Goal: Information Seeking & Learning: Learn about a topic

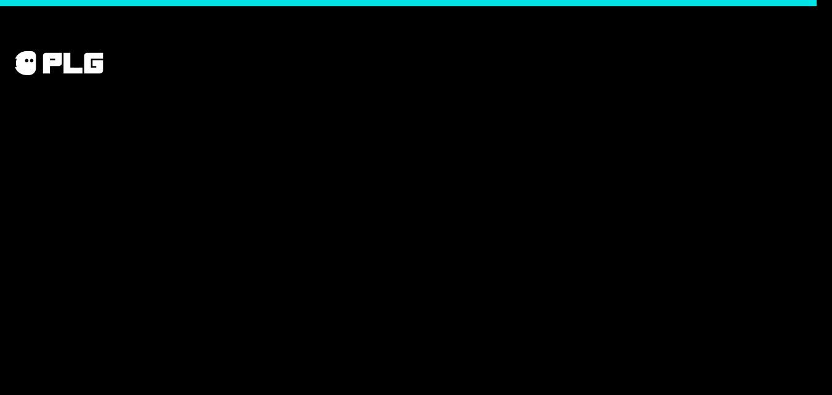
scroll to position [1895, 0]
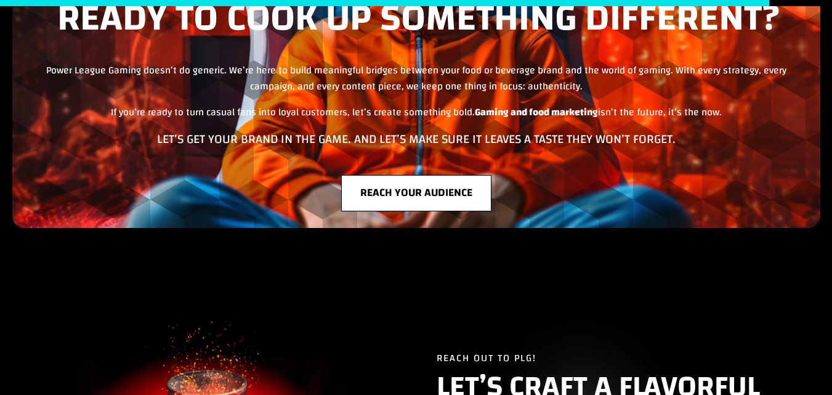
scroll to position [4989, 0]
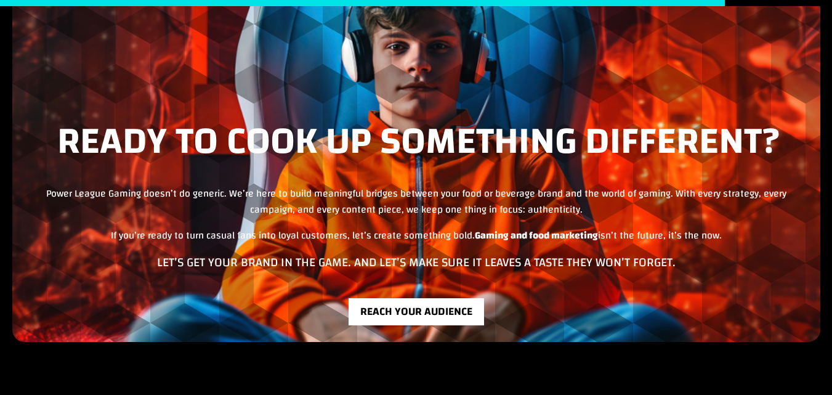
click at [378, 318] on link "Reach your audience" at bounding box center [415, 311] width 135 height 26
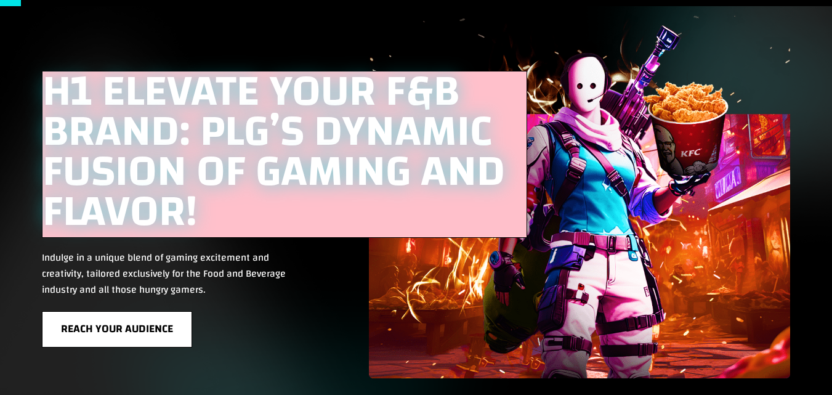
scroll to position [0, 0]
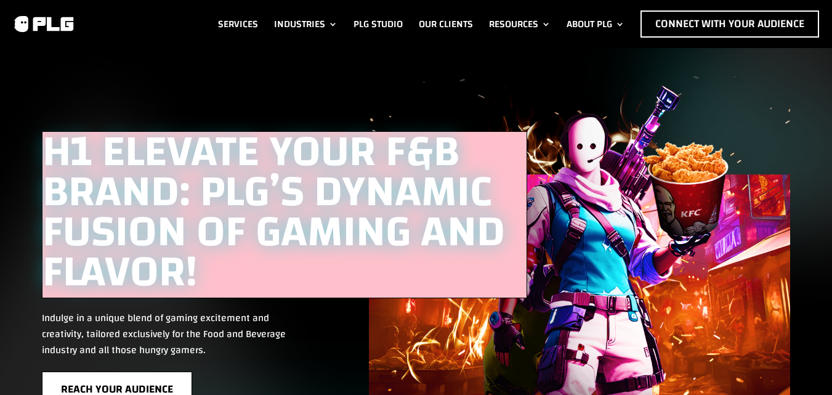
click at [378, 46] on div "Services Industries F&B Industry Tech Industry Consumer Goods Industry Life & E…" at bounding box center [416, 24] width 832 height 48
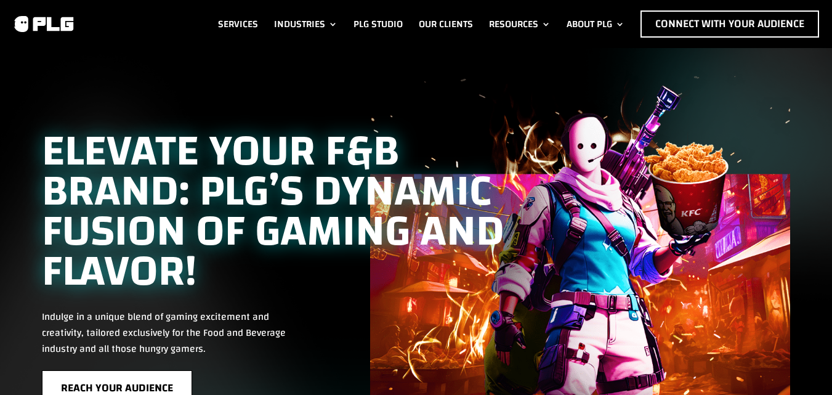
click at [654, 68] on div "ELEVATE YOUR F&B BRAND: PLG’S DYNAMIC FUSION OF GAMING AND FLAVOR! Indulge in a…" at bounding box center [416, 246] width 748 height 382
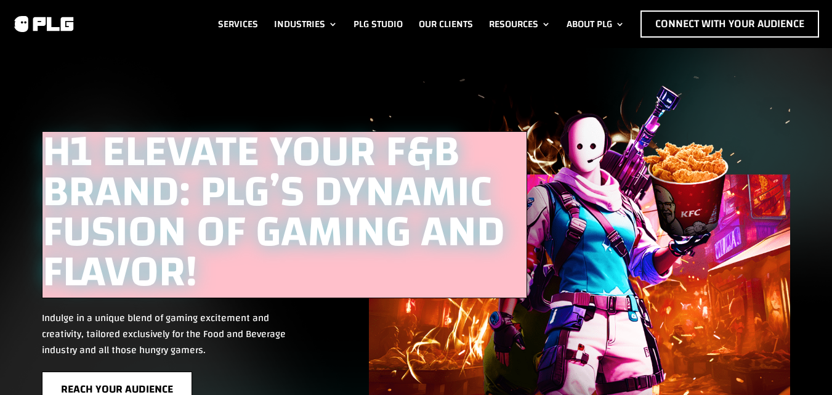
click at [677, 81] on div "H1 ELEVATE YOUR F&B BRAND: PLG’S DYNAMIC FUSION OF GAMING AND FLAVOR! Indulge i…" at bounding box center [416, 246] width 748 height 383
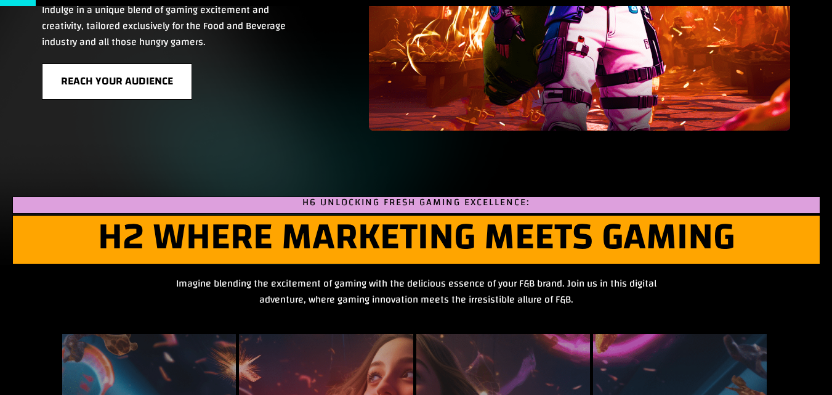
scroll to position [62, 0]
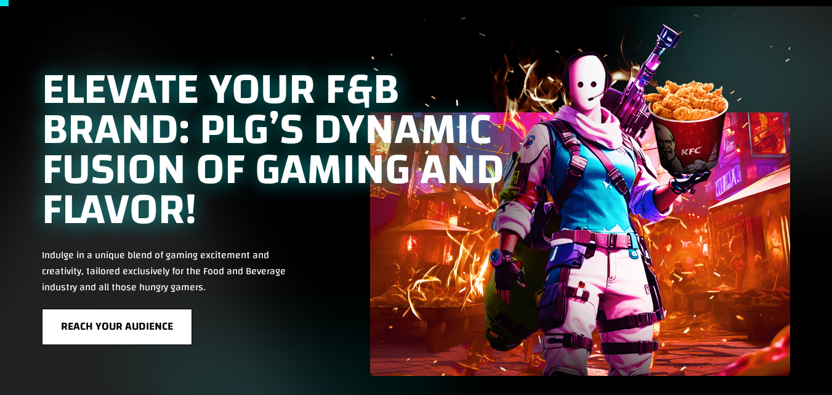
click at [123, 83] on h1 "ELEVATE YOUR F&B BRAND: PLG’S DYNAMIC FUSION OF GAMING AND FLAVOR!" at bounding box center [284, 153] width 485 height 166
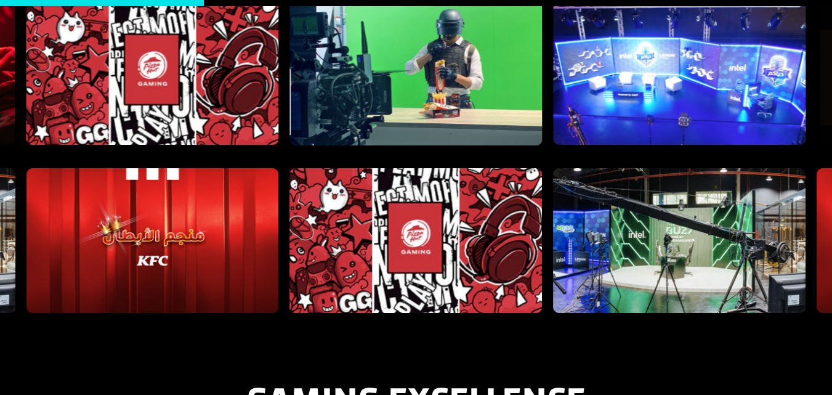
scroll to position [1231, 0]
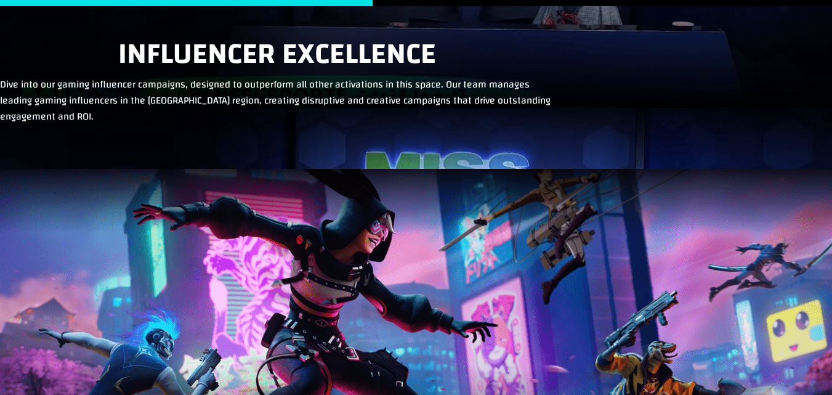
scroll to position [4432, 0]
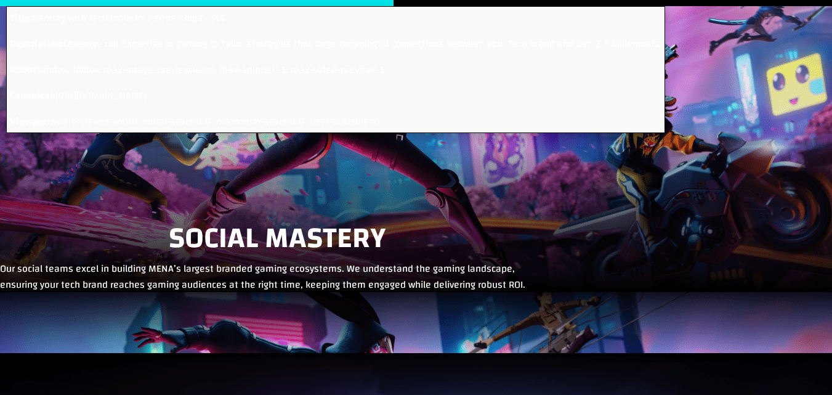
drag, startPoint x: 39, startPoint y: 10, endPoint x: 317, endPoint y: 33, distance: 278.6
click at [317, 33] on p "Title: Gaming with Tech Industry Partnerships - PLG" at bounding box center [335, 23] width 651 height 26
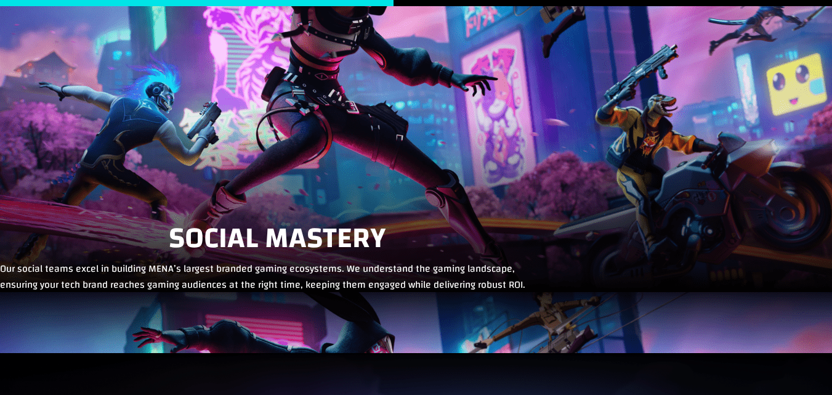
click at [265, 162] on div "Social Mastery Our social teams excel in building MENA’s largest branded gaming…" at bounding box center [277, 129] width 554 height 414
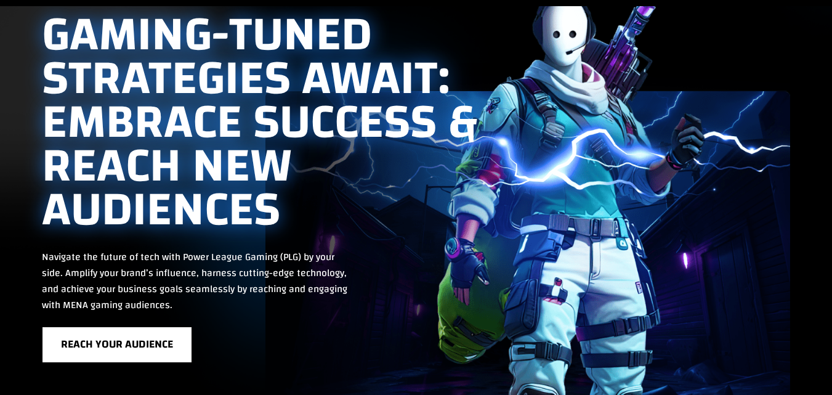
scroll to position [0, 0]
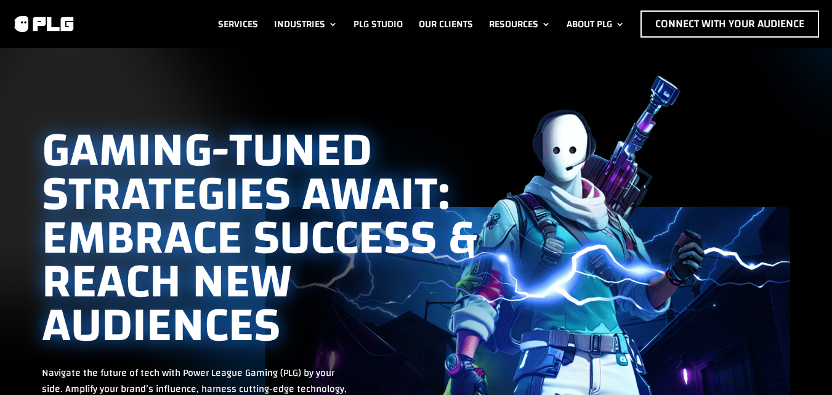
drag, startPoint x: 59, startPoint y: 9, endPoint x: 45, endPoint y: 10, distance: 14.2
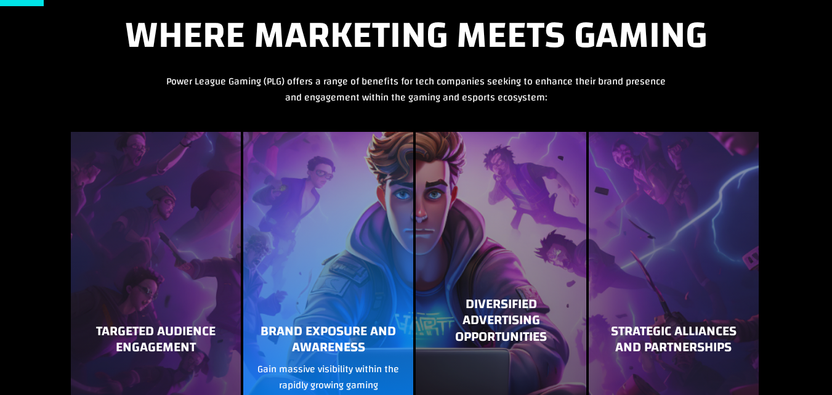
scroll to position [492, 0]
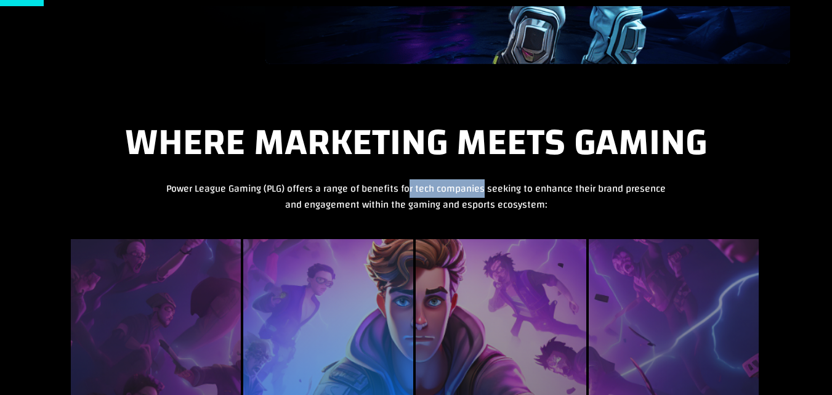
drag, startPoint x: 411, startPoint y: 183, endPoint x: 482, endPoint y: 183, distance: 70.8
click at [482, 183] on p "Power League Gaming (PLG) offers a range of benefits for tech companies seeking…" at bounding box center [416, 196] width 501 height 32
click at [421, 189] on p "Power League Gaming (PLG) offers a range of benefits for tech companies seeking…" at bounding box center [416, 196] width 501 height 32
click at [409, 183] on p "Power League Gaming (PLG) offers a range of benefits for tech companies seeking…" at bounding box center [416, 196] width 501 height 32
drag, startPoint x: 410, startPoint y: 181, endPoint x: 473, endPoint y: 182, distance: 63.4
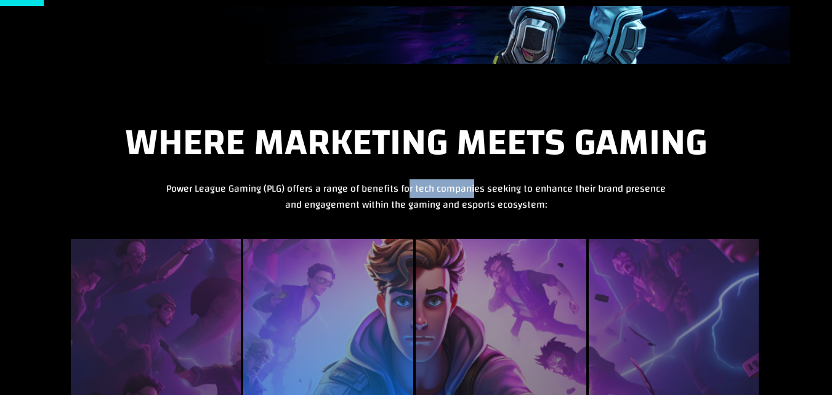
click at [473, 182] on p "Power League Gaming (PLG) offers a range of benefits for tech companies seeking…" at bounding box center [416, 196] width 501 height 32
click at [473, 188] on p "Power League Gaming (PLG) offers a range of benefits for tech companies seeking…" at bounding box center [416, 196] width 501 height 32
drag, startPoint x: 479, startPoint y: 185, endPoint x: 411, endPoint y: 188, distance: 68.4
click at [414, 180] on p "Power League Gaming (PLG) offers a range of benefits for tech companies seeking…" at bounding box center [416, 196] width 501 height 32
click at [408, 190] on p "Power League Gaming (PLG) offers a range of benefits for tech companies seeking…" at bounding box center [416, 196] width 501 height 32
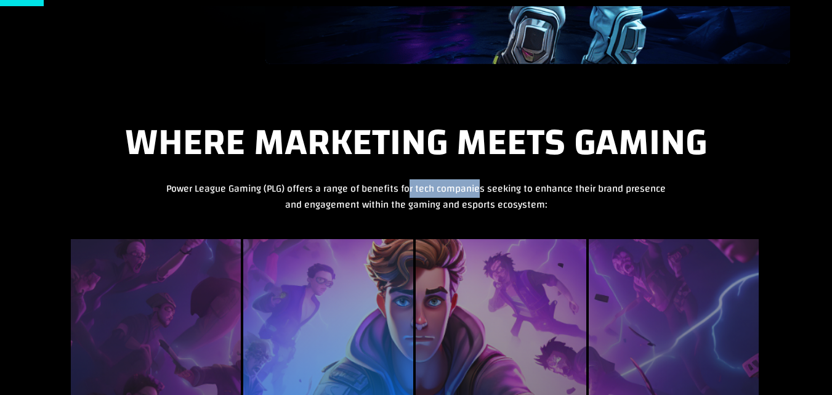
drag, startPoint x: 411, startPoint y: 186, endPoint x: 481, endPoint y: 190, distance: 70.9
click at [481, 190] on p "Power League Gaming (PLG) offers a range of benefits for tech companies seeking…" at bounding box center [416, 196] width 501 height 32
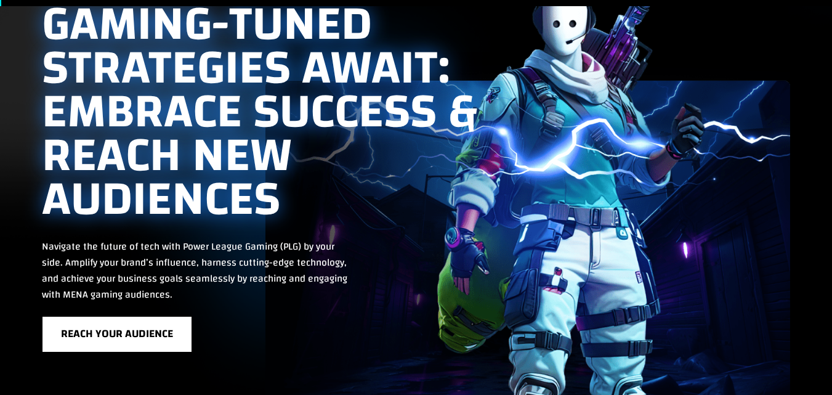
scroll to position [0, 0]
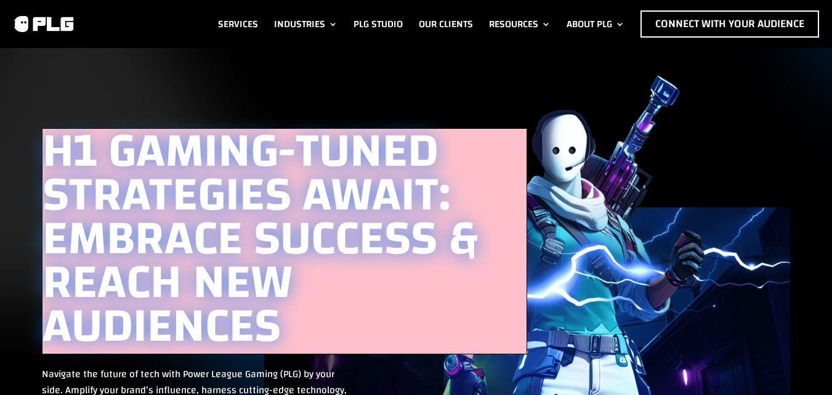
click at [101, 63] on div "H1 GAMING-TUNED STRATEGIES AWAIT: EMBRACE SUCCESS & REACH NEW AUDIENCES Navigat…" at bounding box center [416, 306] width 748 height 503
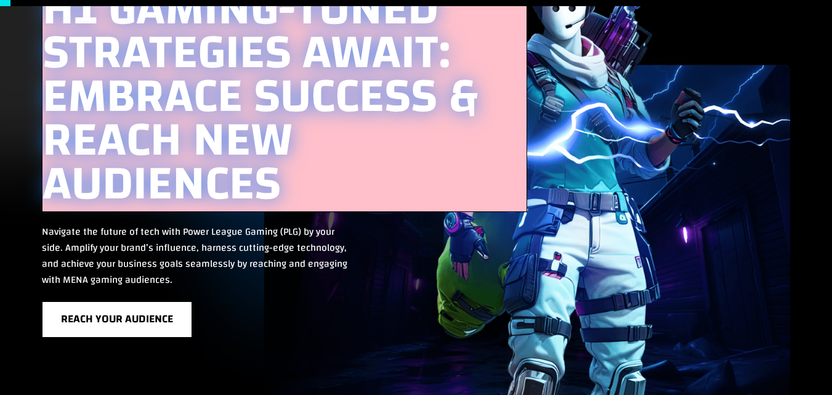
scroll to position [123, 0]
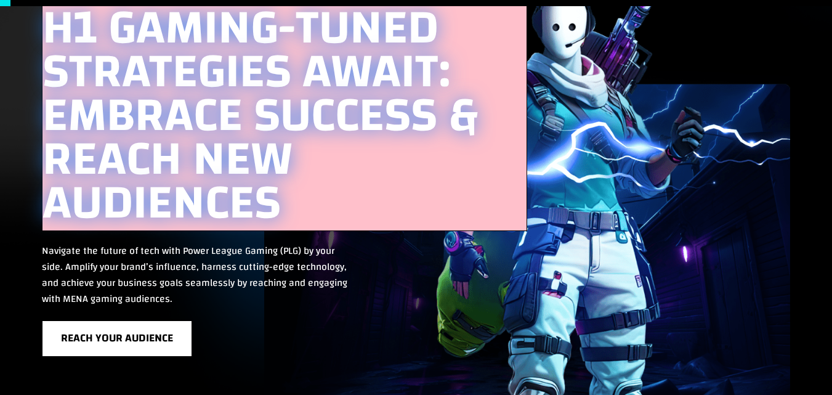
click at [726, 276] on div at bounding box center [679, 180] width 222 height 351
